Goal: Navigation & Orientation: Find specific page/section

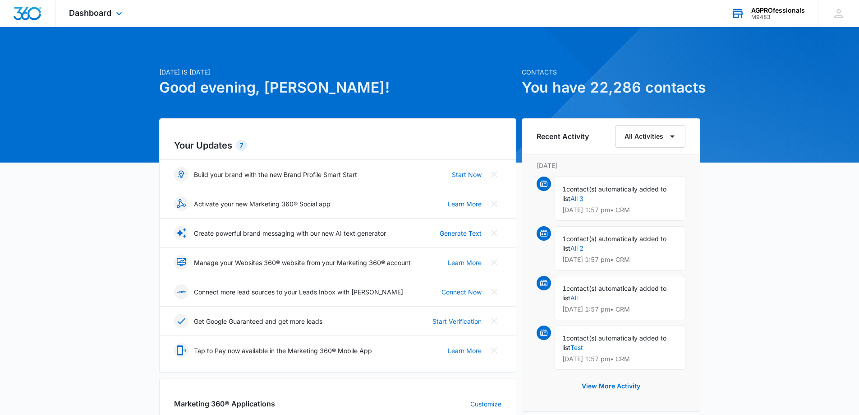
click at [765, 9] on div "AGPROfessionals" at bounding box center [779, 10] width 54 height 7
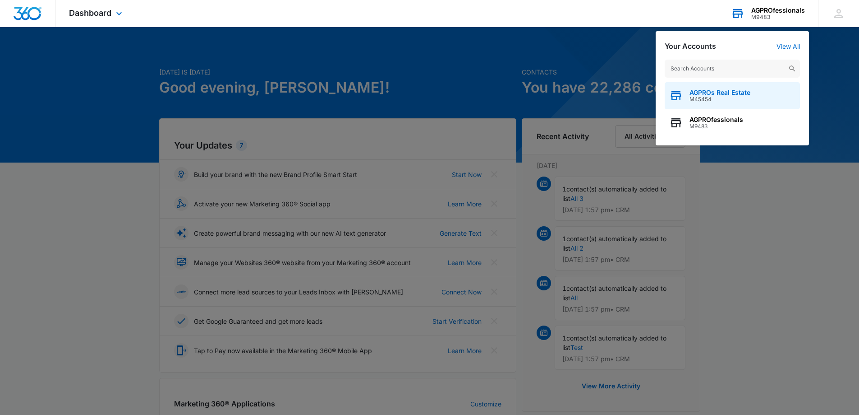
click at [723, 84] on div "AGPROs Real Estate M45454" at bounding box center [732, 95] width 135 height 27
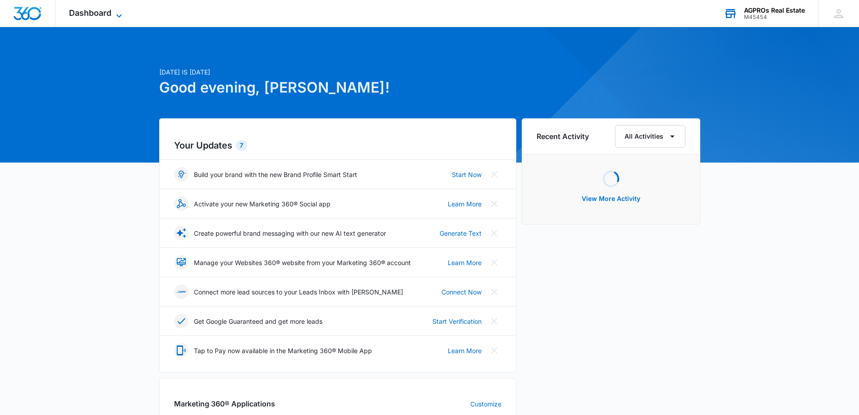
click at [94, 9] on span "Dashboard" at bounding box center [90, 12] width 42 height 9
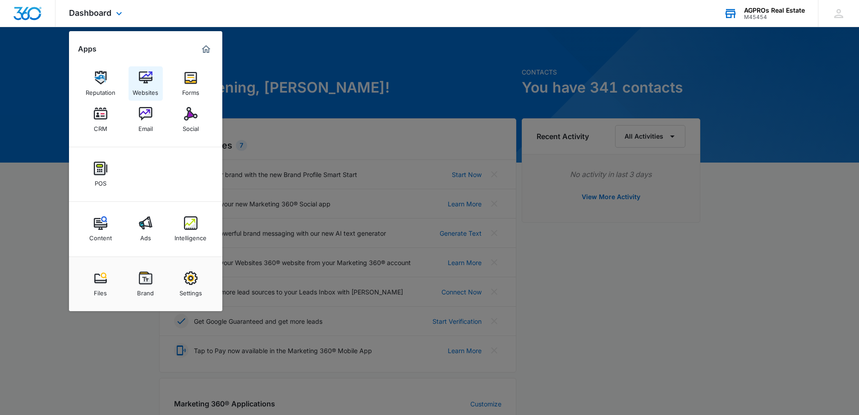
click at [141, 77] on img at bounding box center [146, 78] width 14 height 14
